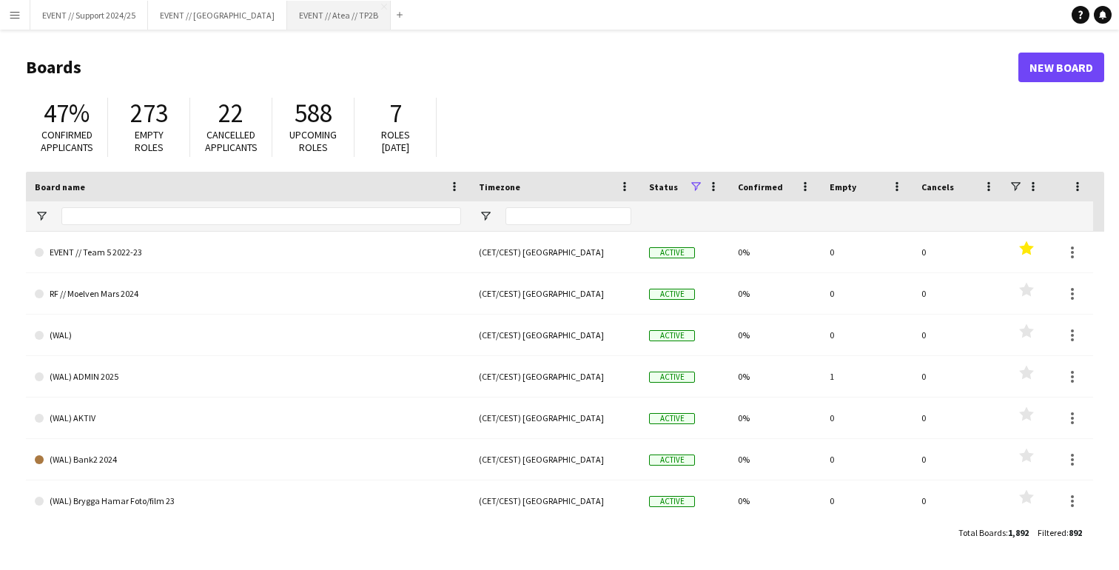
click at [291, 13] on button "EVENT // Atea // TP2B Close" at bounding box center [339, 15] width 104 height 29
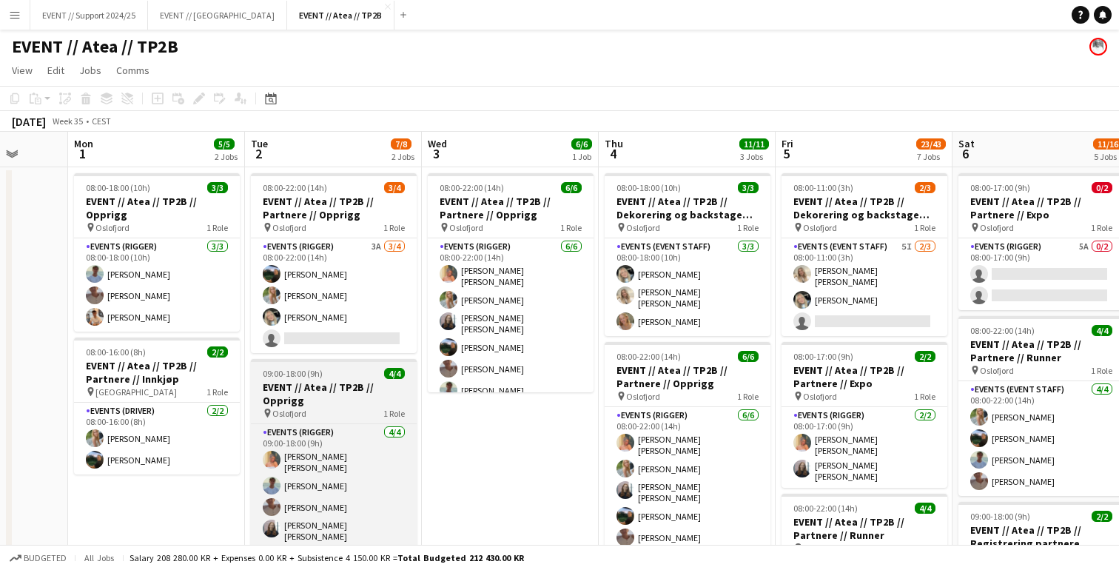
scroll to position [0, 459]
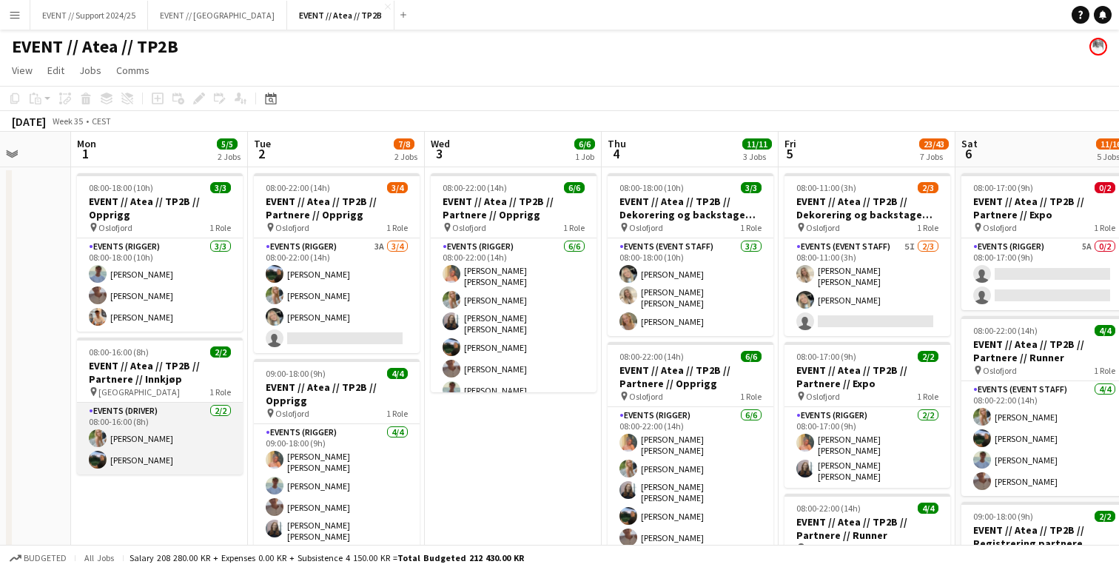
click at [206, 453] on app-card-role "Events (Driver) [DATE] 08:00-16:00 (8h) [PERSON_NAME] [PERSON_NAME] Smelhus" at bounding box center [160, 438] width 166 height 72
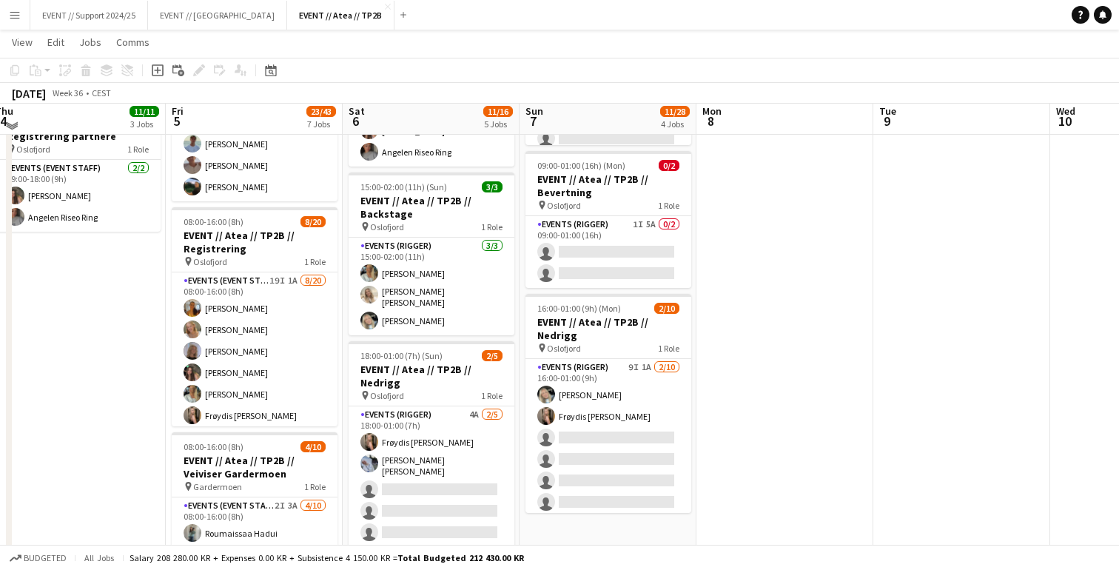
scroll to position [484, 0]
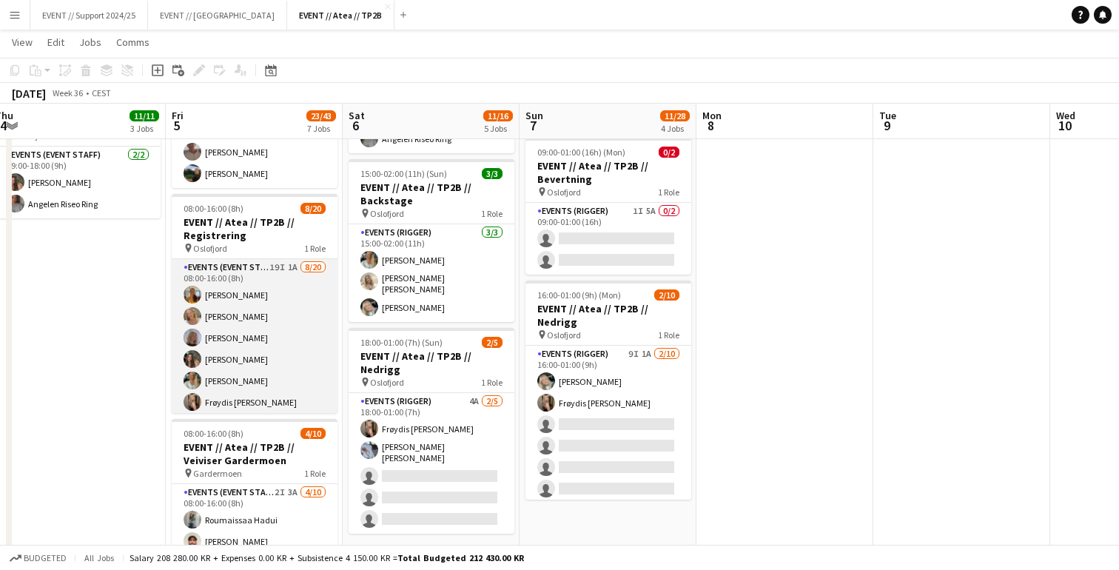
click at [279, 369] on app-card-role "Events (Event Staff) 19I 1A [DATE] 08:00-16:00 (8h) [PERSON_NAME] [PERSON_NAME]…" at bounding box center [255, 488] width 166 height 458
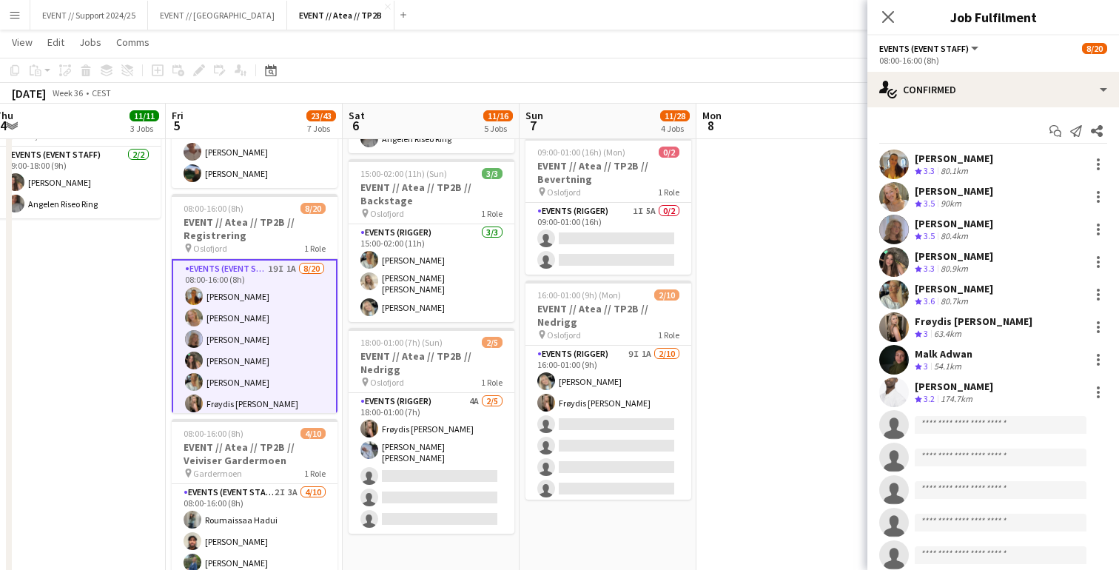
click at [899, 362] on app-user-avatar at bounding box center [894, 360] width 30 height 30
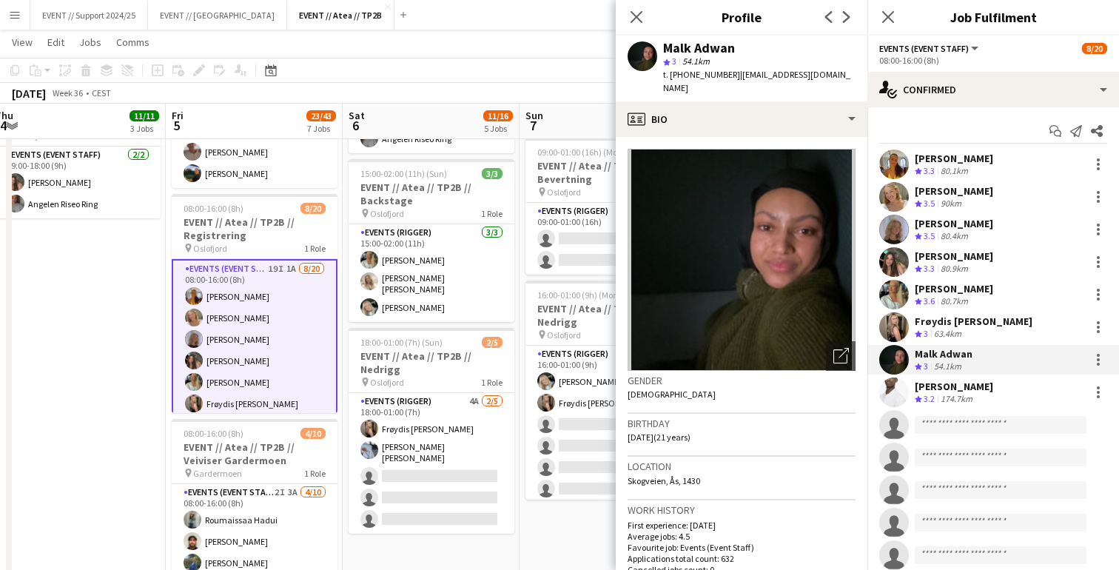
click at [894, 332] on app-user-avatar at bounding box center [894, 327] width 30 height 30
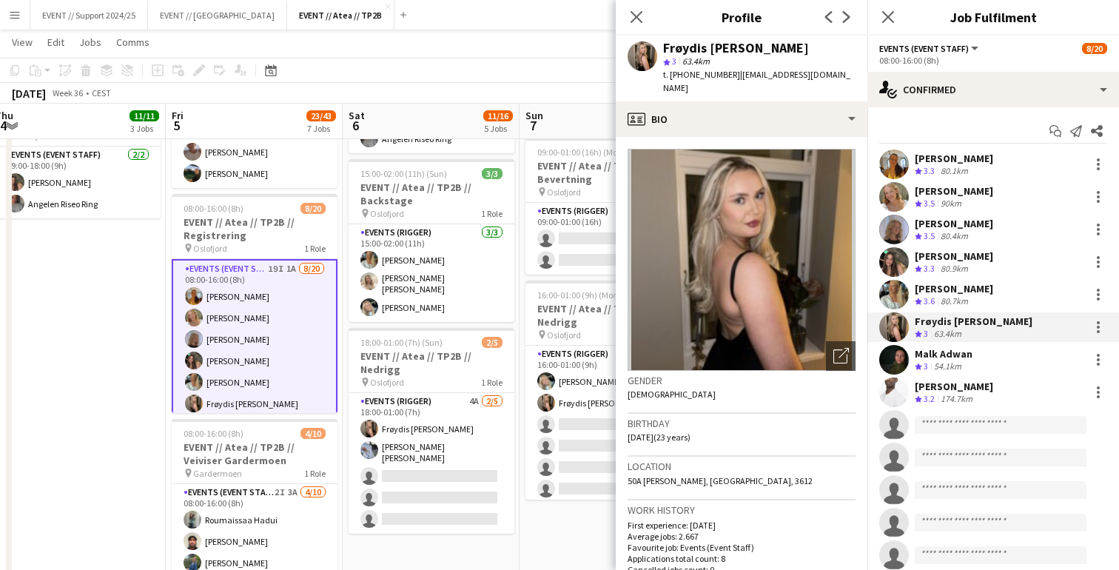
click at [900, 296] on app-user-avatar at bounding box center [894, 295] width 30 height 30
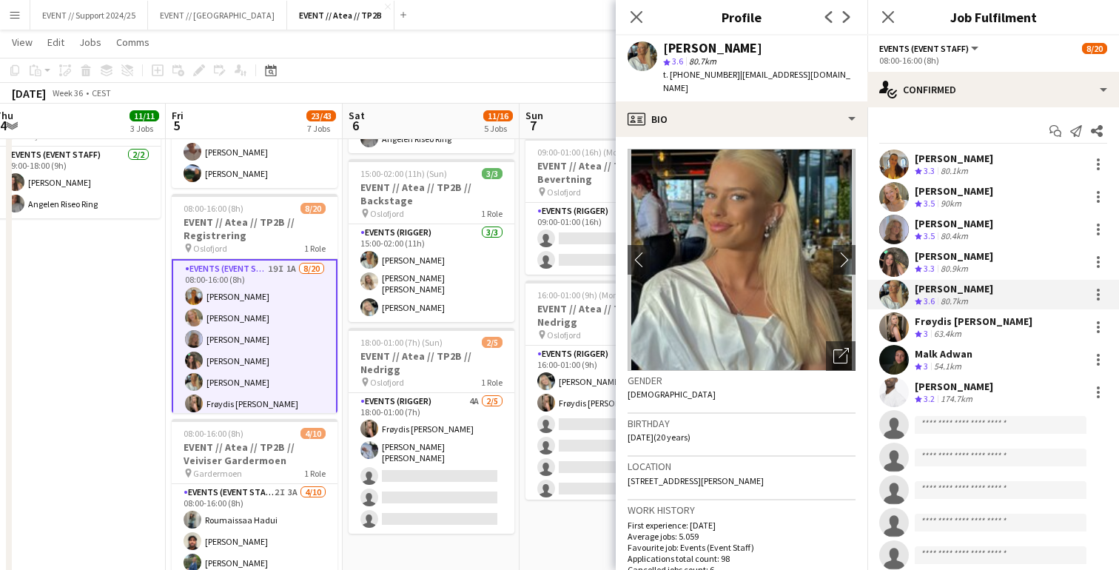
click at [899, 260] on app-user-avatar at bounding box center [894, 262] width 30 height 30
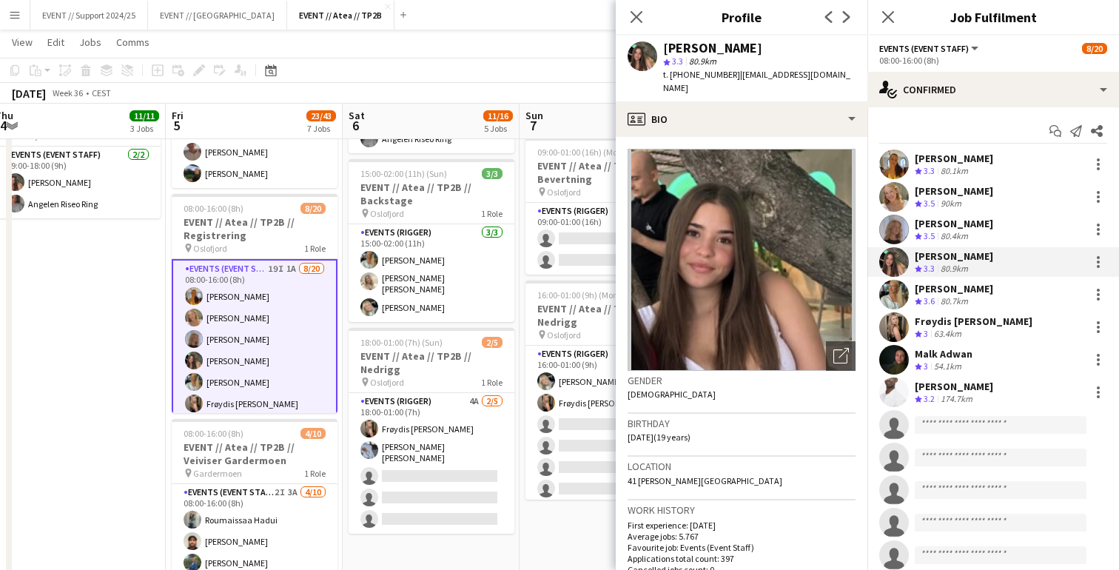
click at [900, 229] on app-user-avatar at bounding box center [894, 230] width 30 height 30
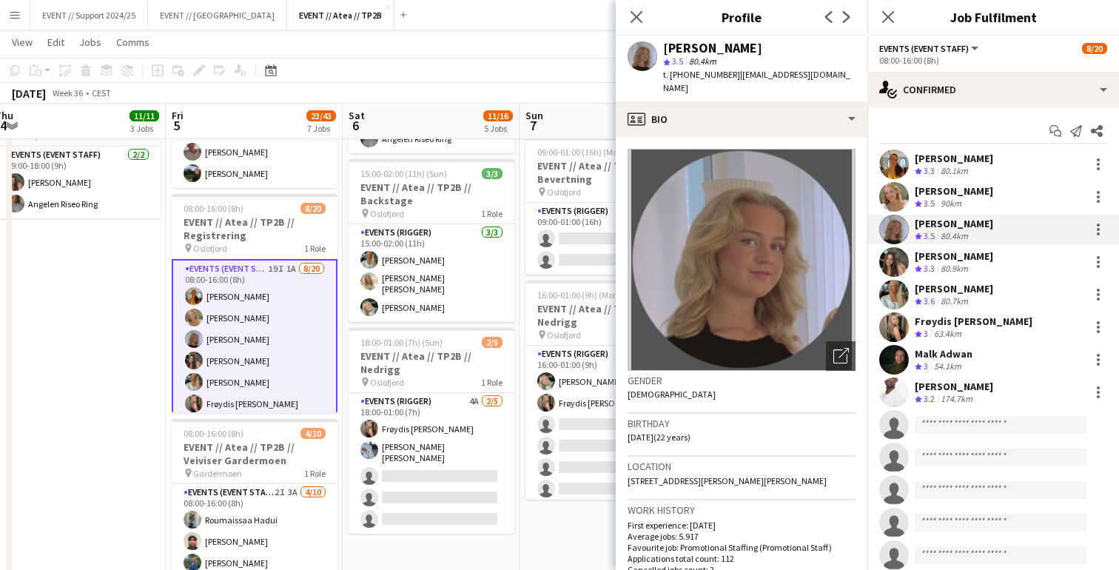
click at [902, 257] on app-user-avatar at bounding box center [894, 262] width 30 height 30
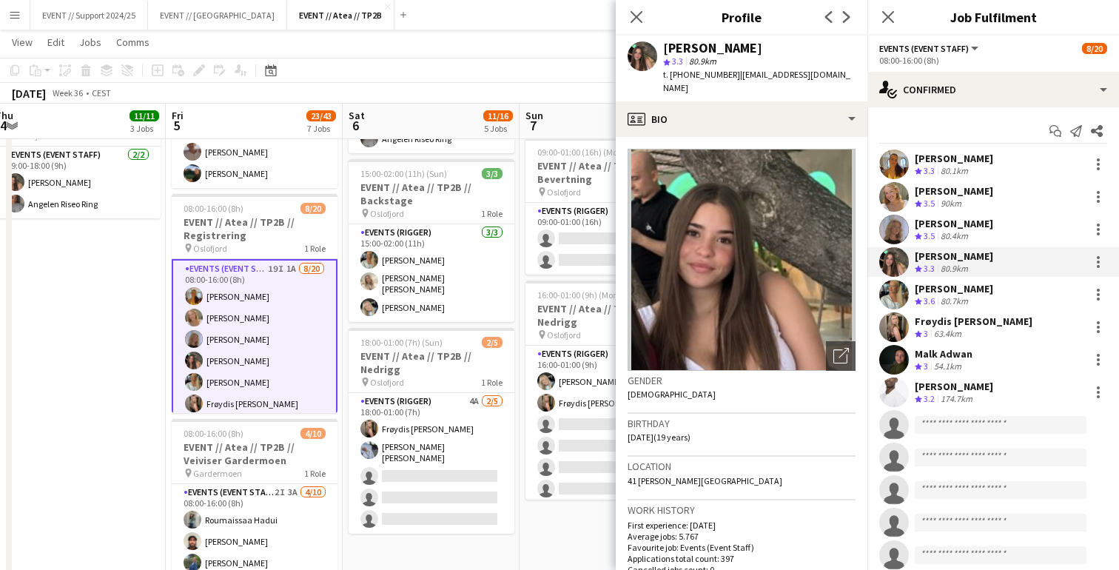
click at [885, 304] on app-user-avatar at bounding box center [894, 295] width 30 height 30
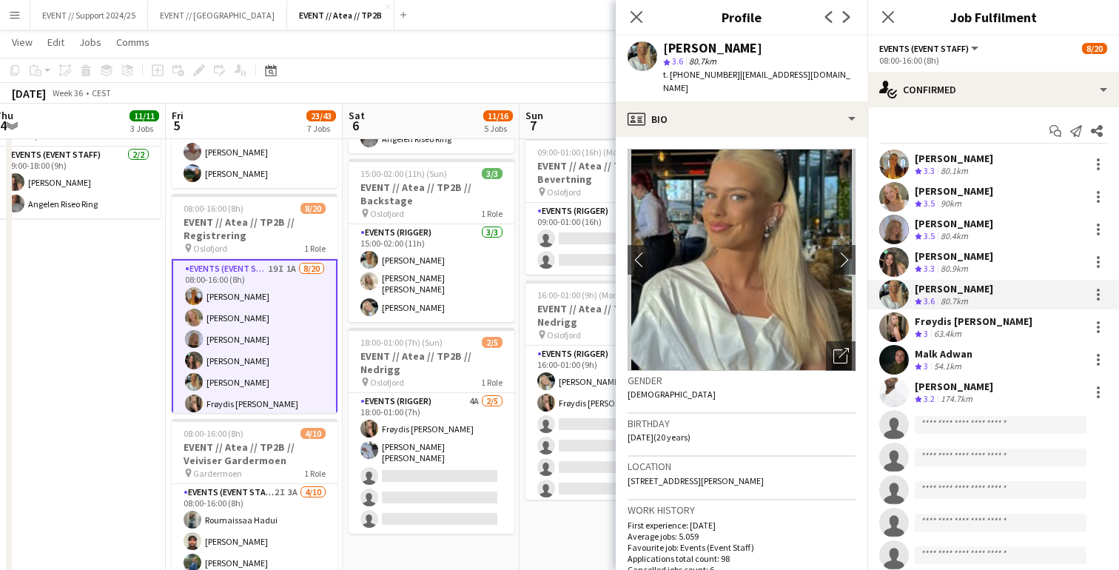
click at [889, 211] on app-user-avatar at bounding box center [894, 197] width 30 height 30
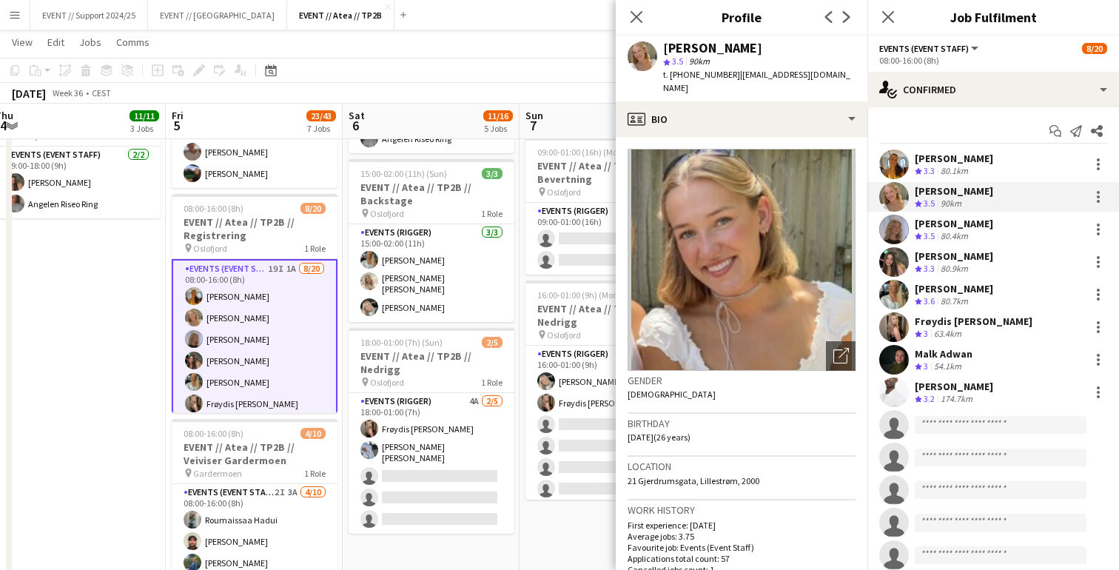
click at [890, 192] on app-user-avatar at bounding box center [894, 197] width 30 height 30
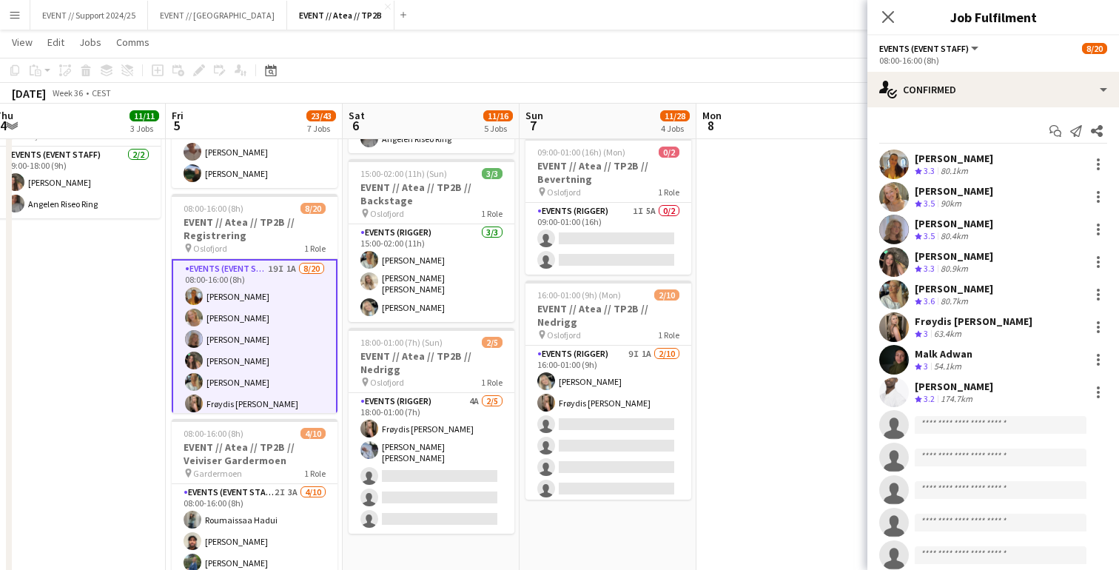
click at [897, 169] on app-user-avatar at bounding box center [894, 164] width 30 height 30
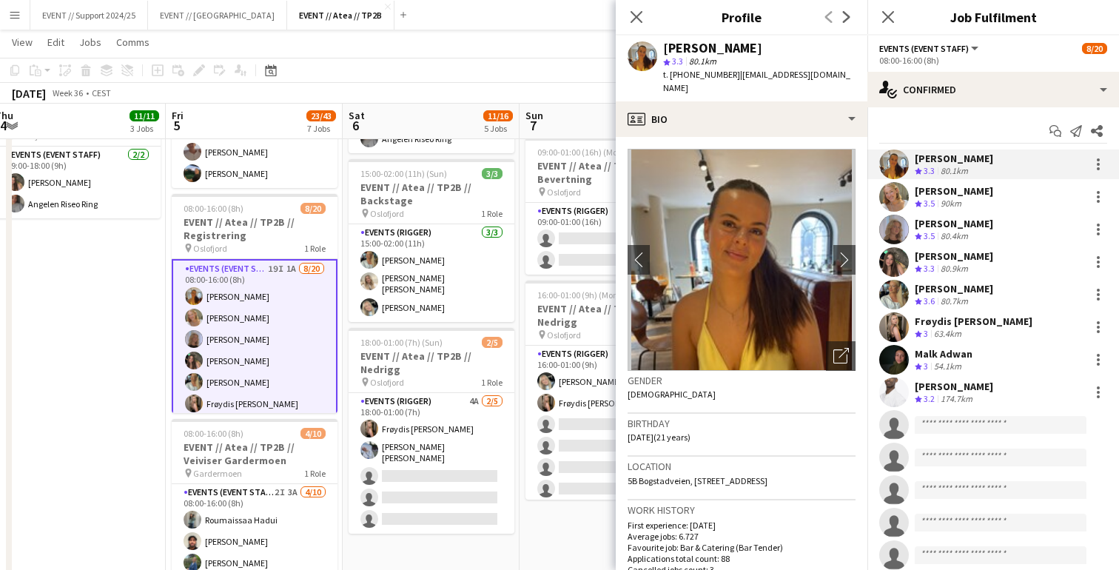
click at [74, 427] on app-date-cell "08:00-18:00 (10h) 3/3 EVENT // Atea // TP2B // Dekorering og backstage oppsett …" at bounding box center [77, 313] width 177 height 1263
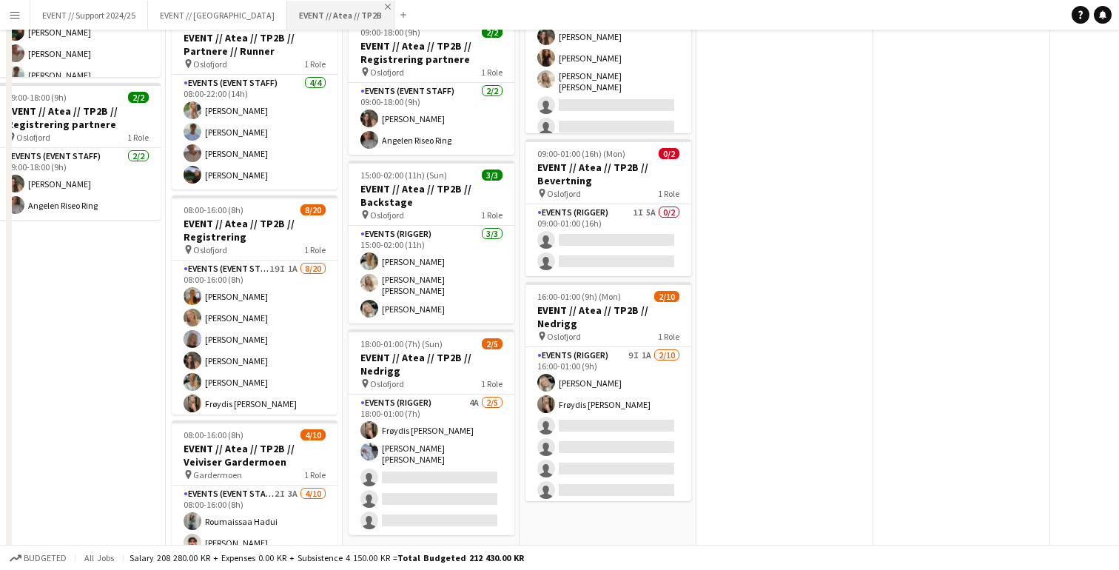
scroll to position [0, 0]
